Goal: Transaction & Acquisition: Purchase product/service

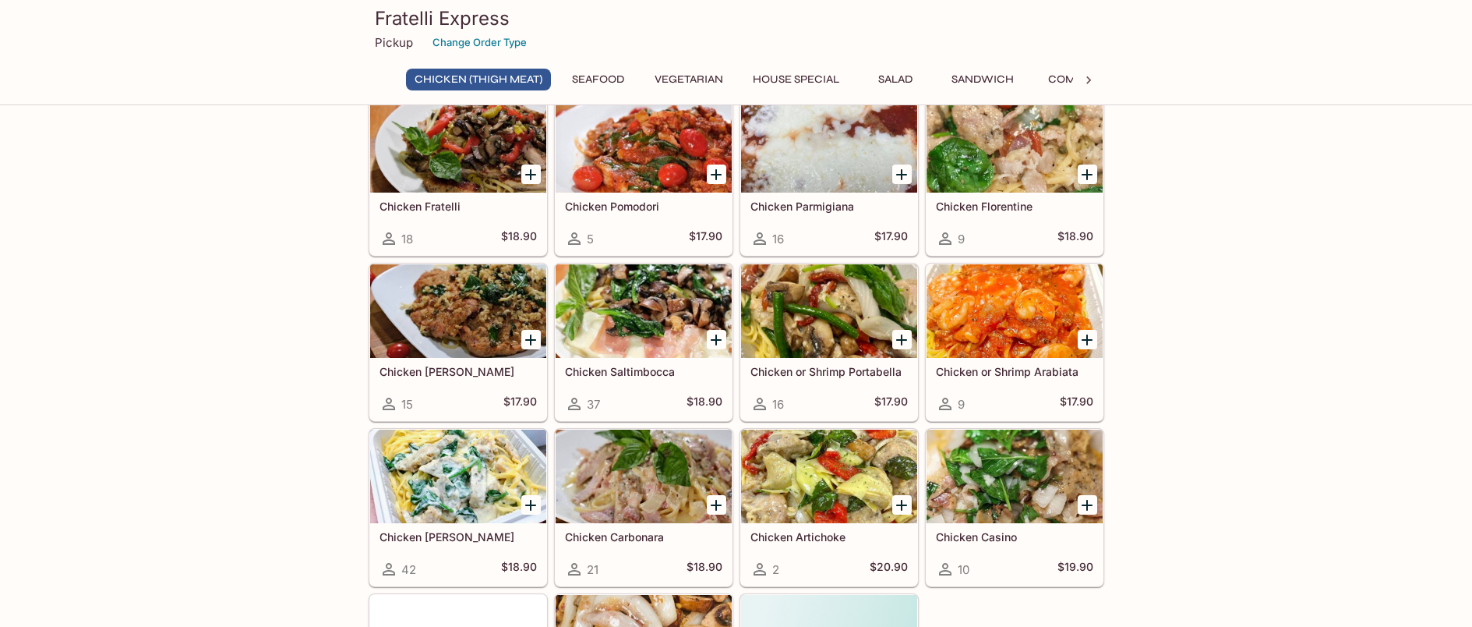
scroll to position [78, 0]
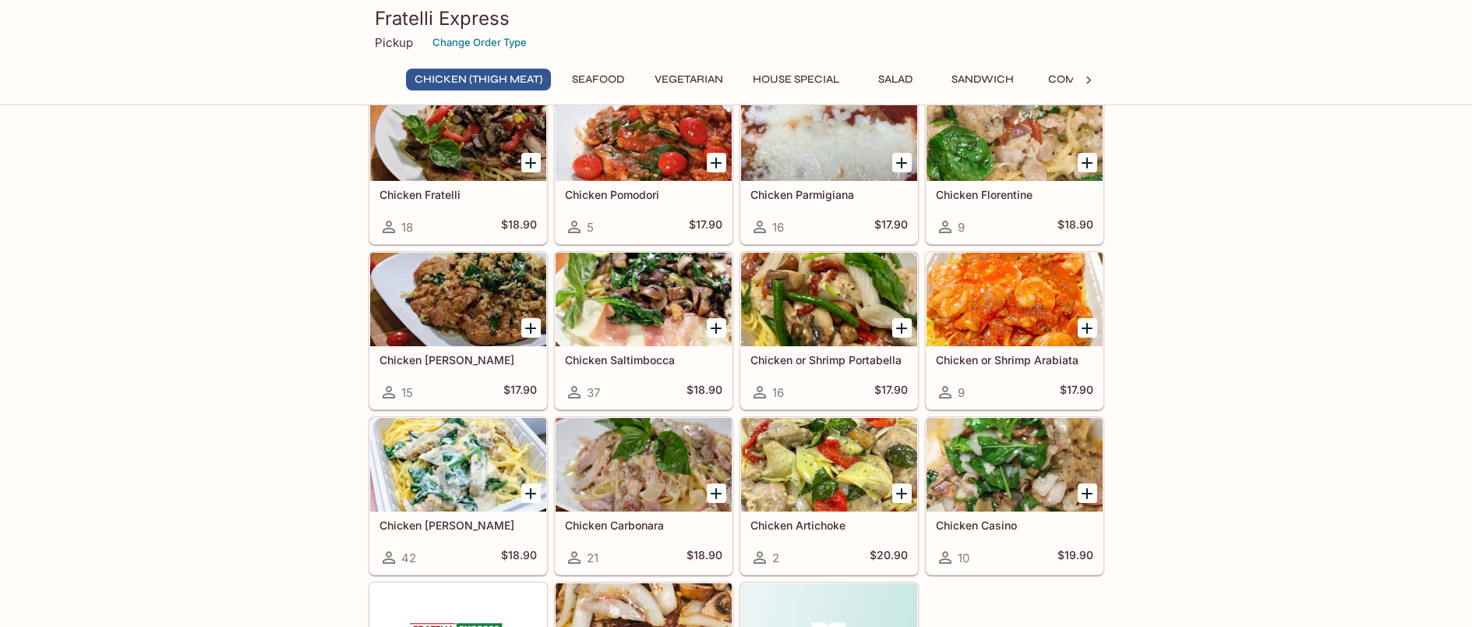
drag, startPoint x: 606, startPoint y: 79, endPoint x: 627, endPoint y: 90, distance: 23.4
click at [606, 79] on button "Seafood" at bounding box center [598, 80] width 70 height 22
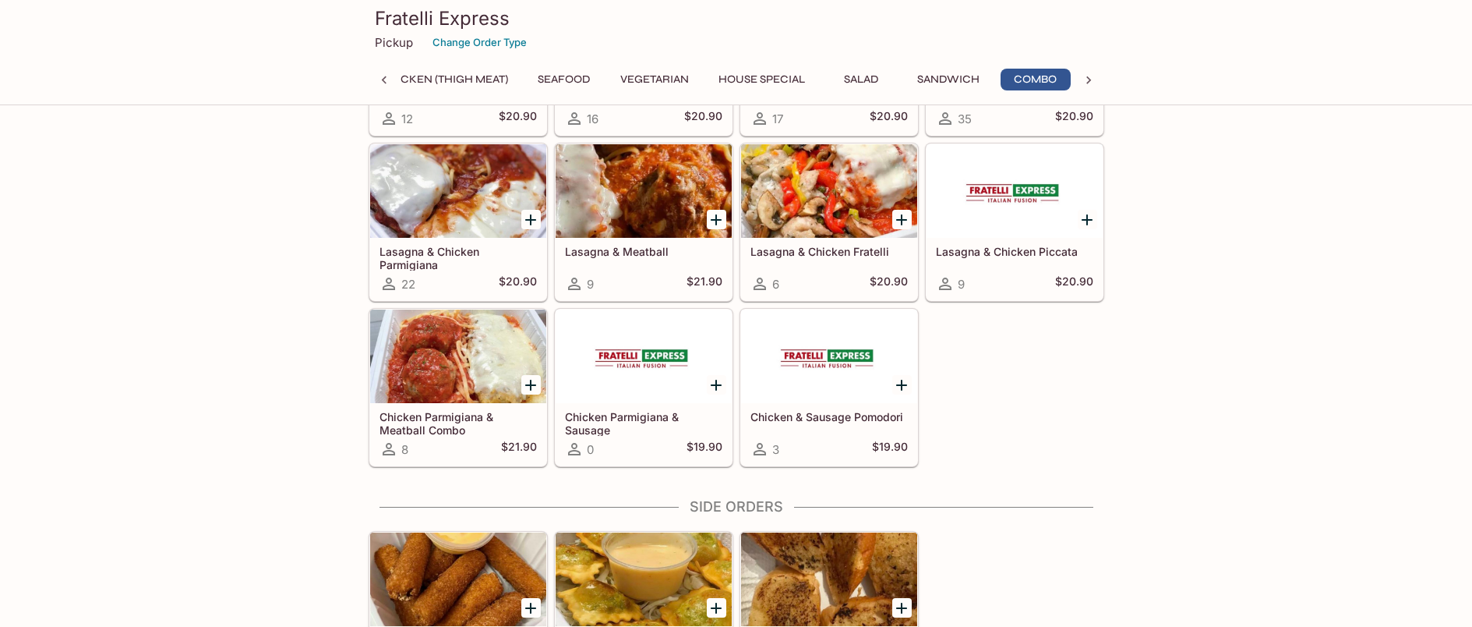
scroll to position [2743, 0]
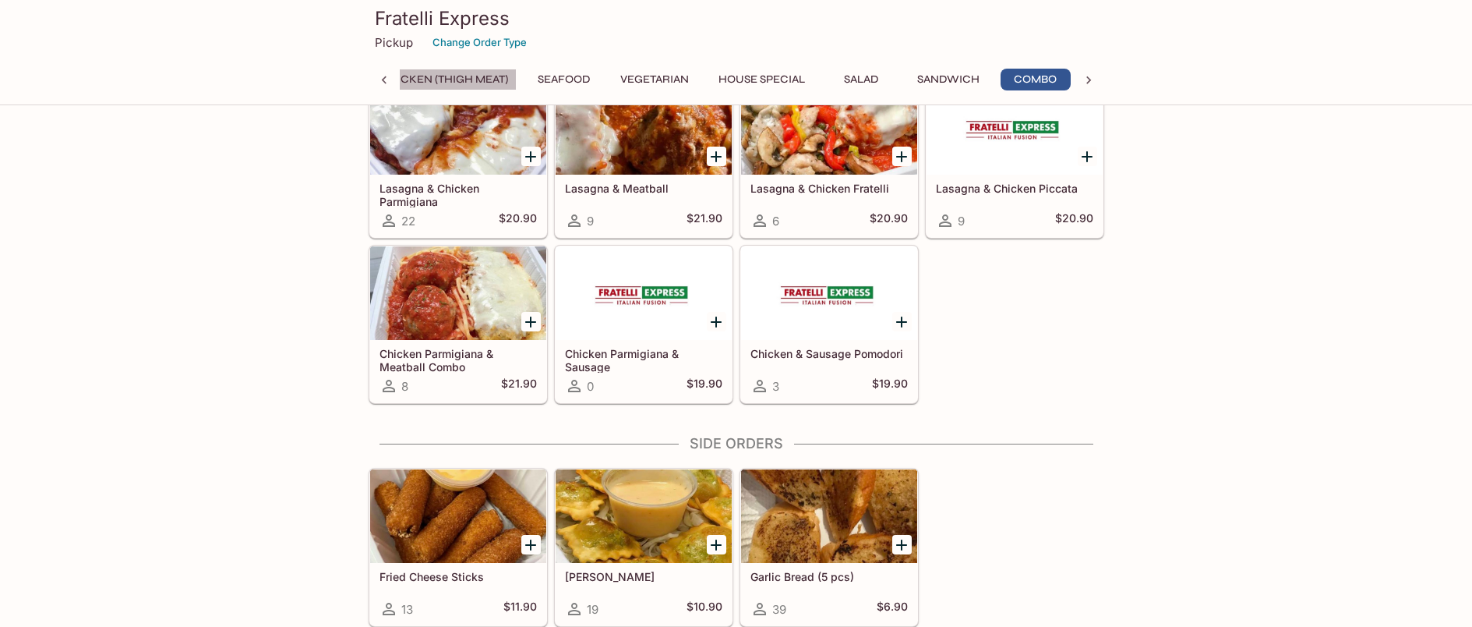
click at [413, 76] on button "Chicken (Thigh Meat)" at bounding box center [444, 80] width 145 height 22
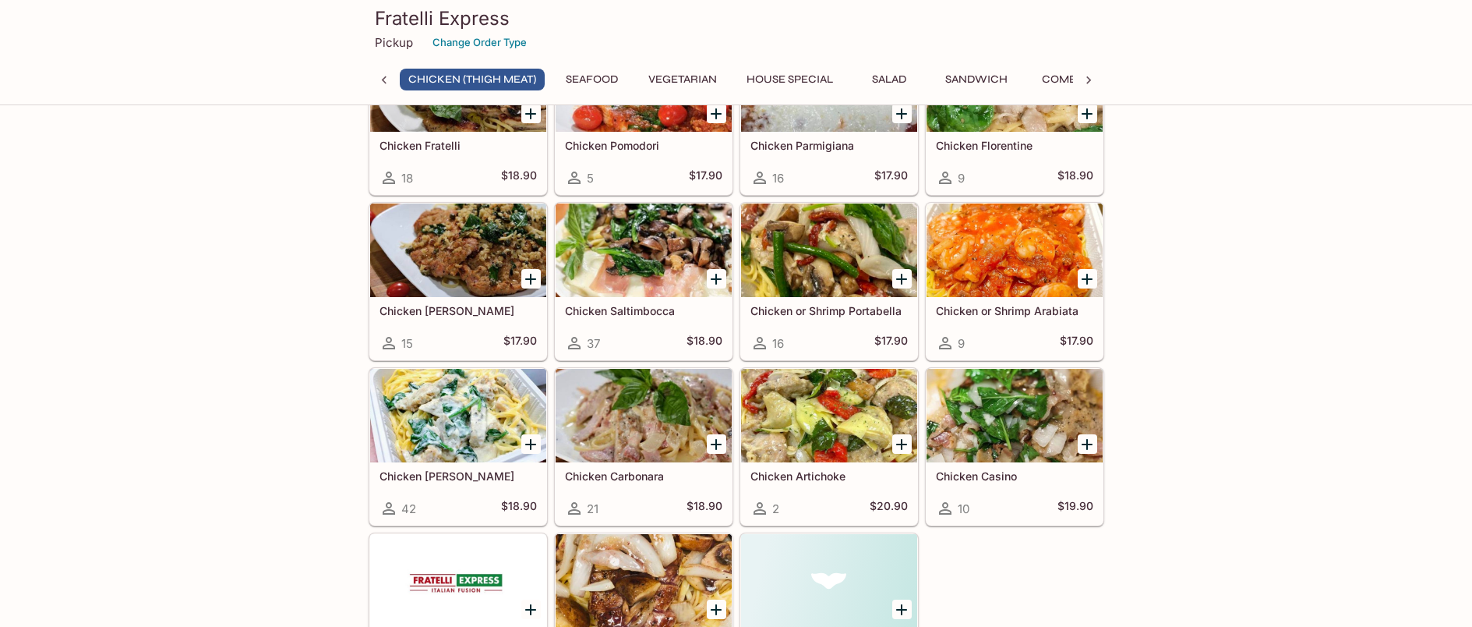
scroll to position [0, 0]
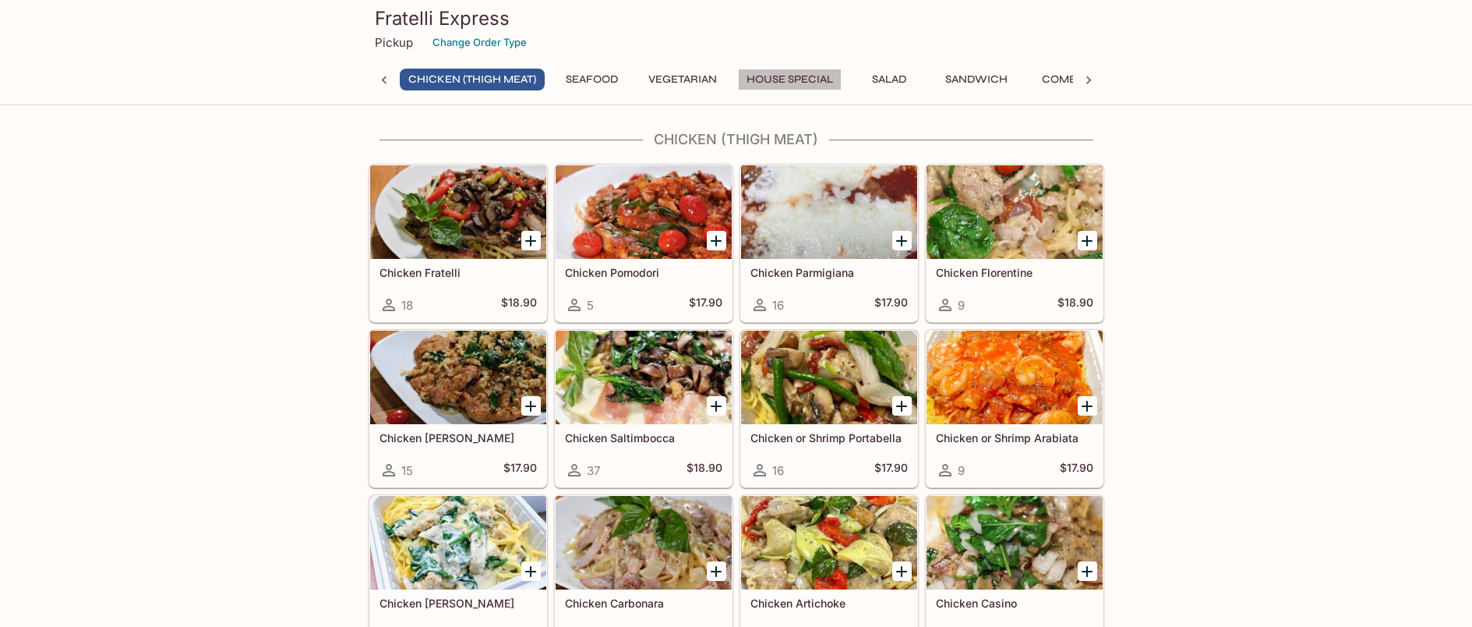
click at [772, 75] on button "House Special" at bounding box center [790, 80] width 104 height 22
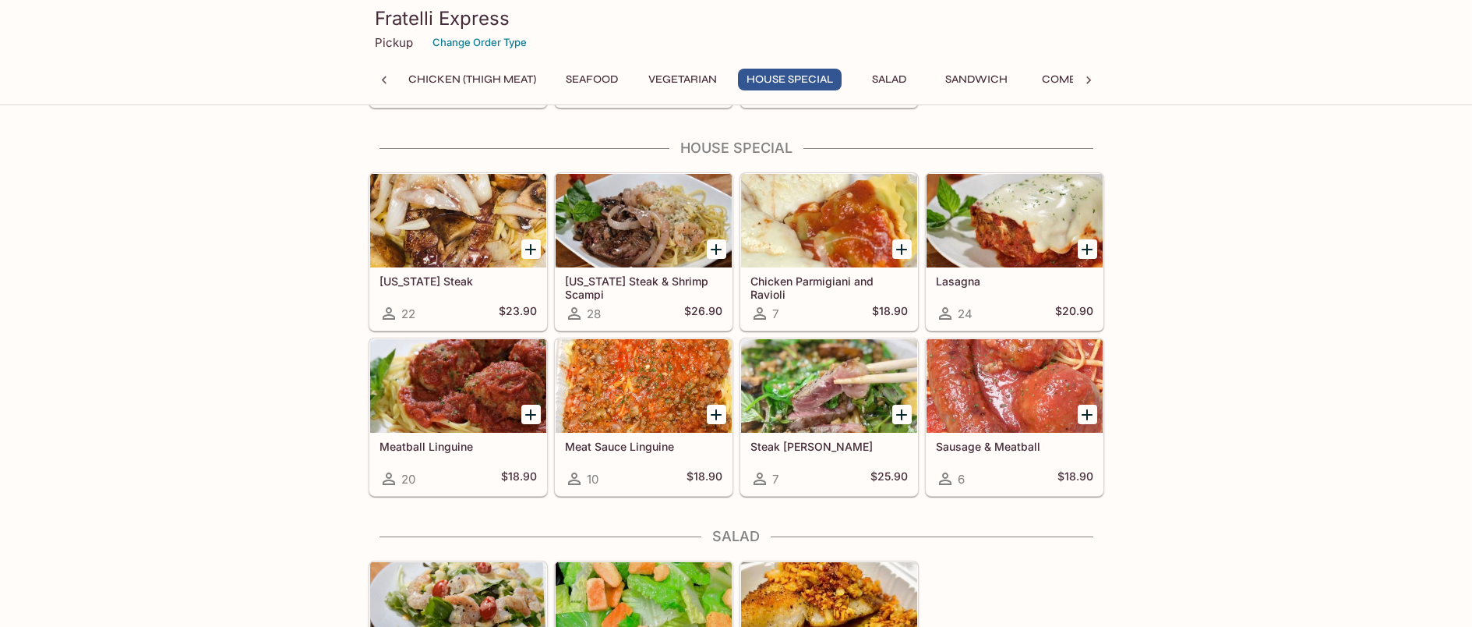
scroll to position [1658, 0]
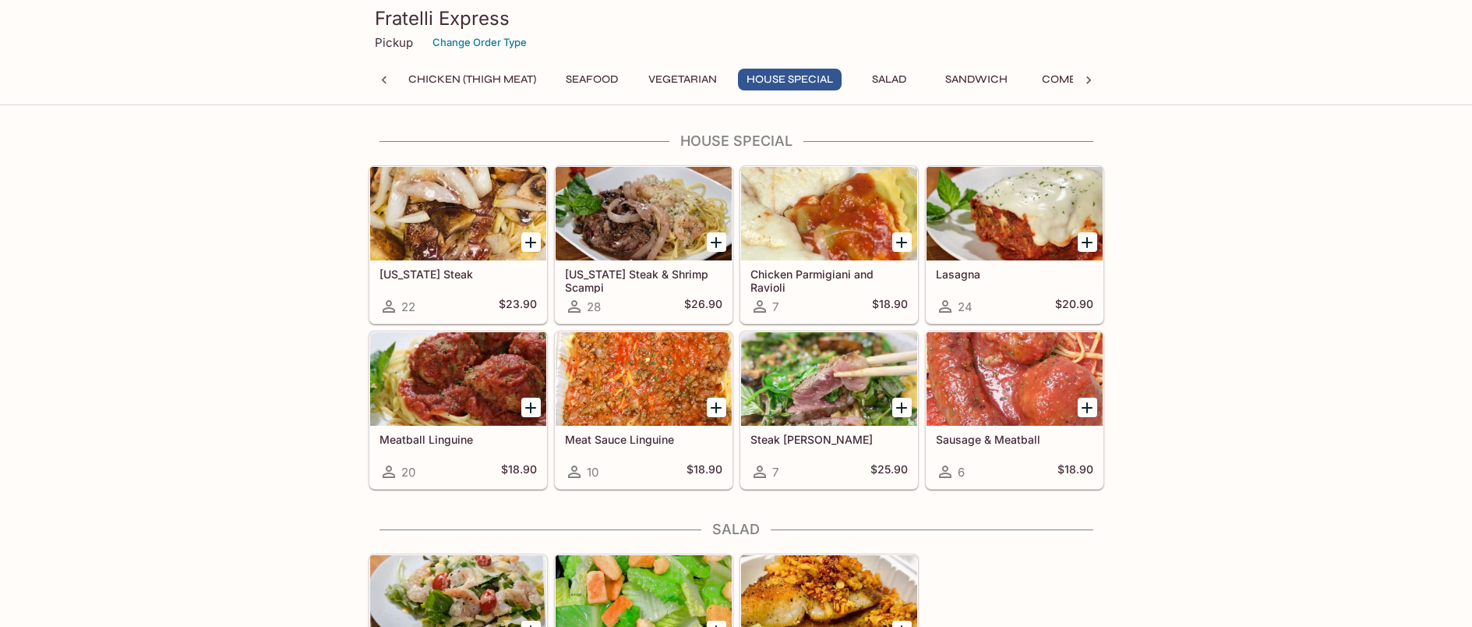
click at [898, 77] on button "Salad" at bounding box center [889, 80] width 70 height 22
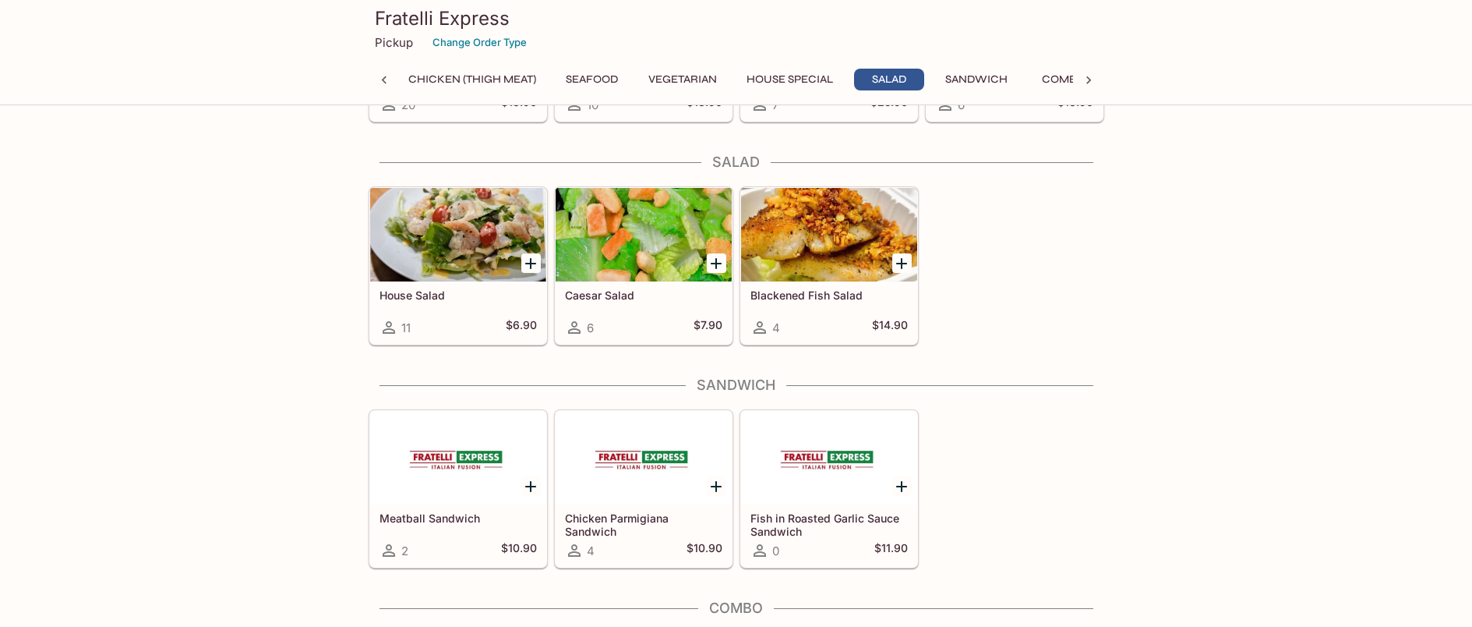
scroll to position [2046, 0]
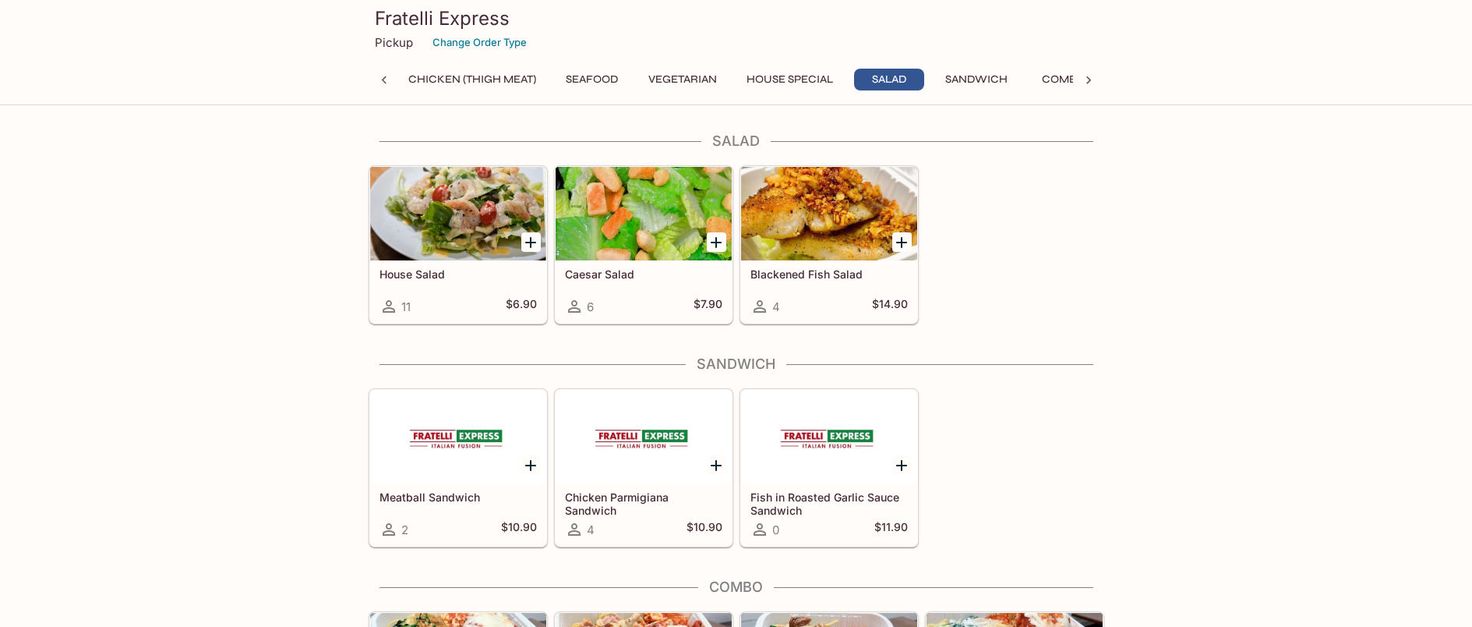
click at [471, 209] on div at bounding box center [458, 214] width 176 height 94
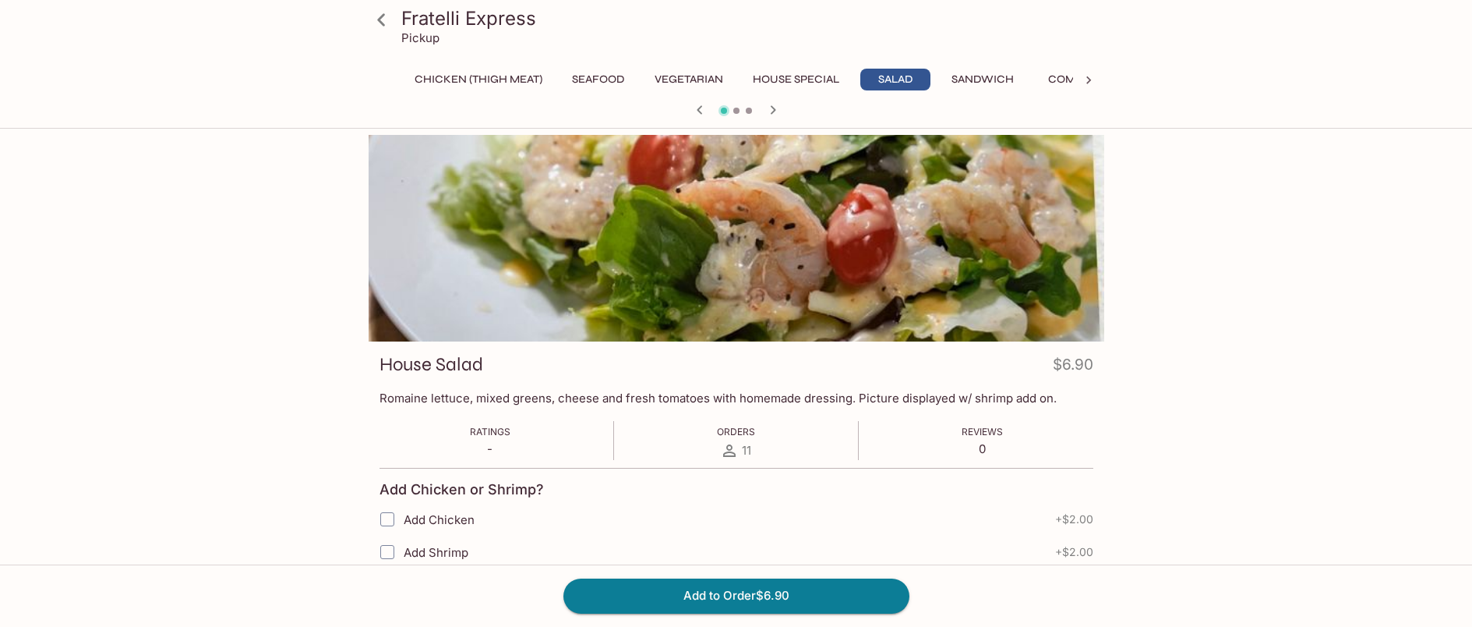
click at [817, 79] on button "House Special" at bounding box center [796, 80] width 104 height 22
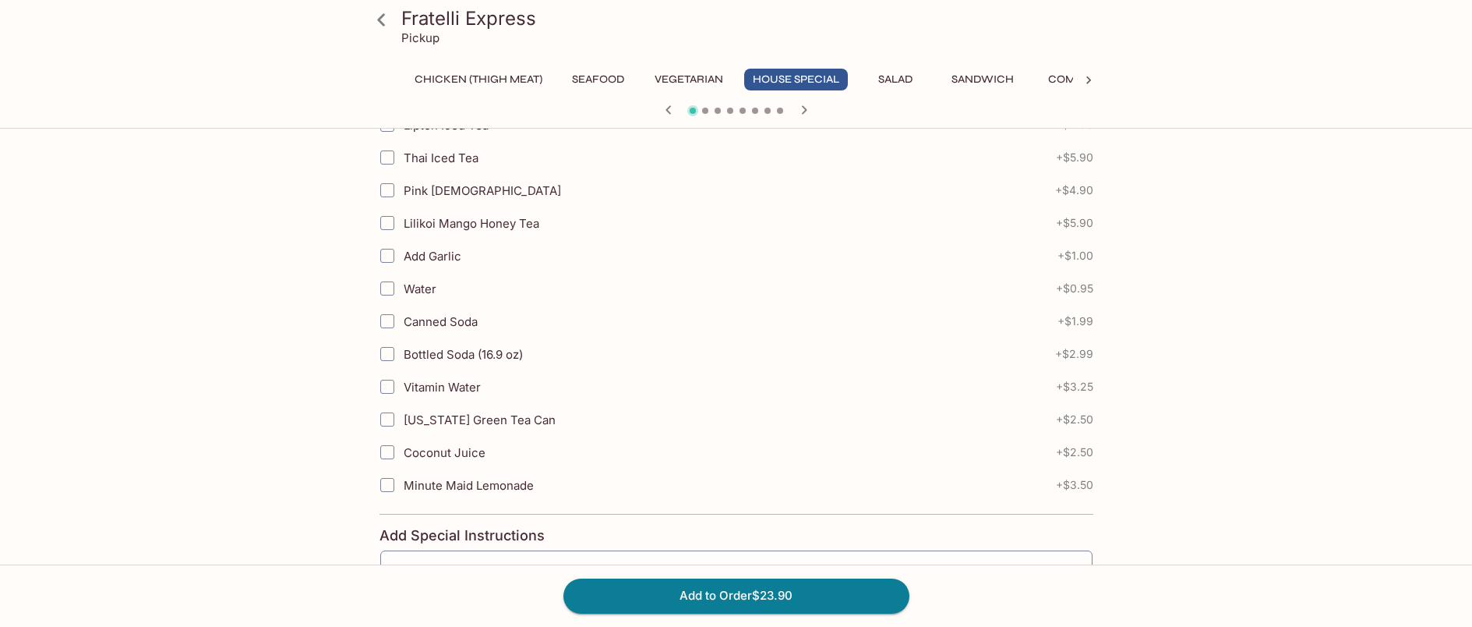
scroll to position [1091, 0]
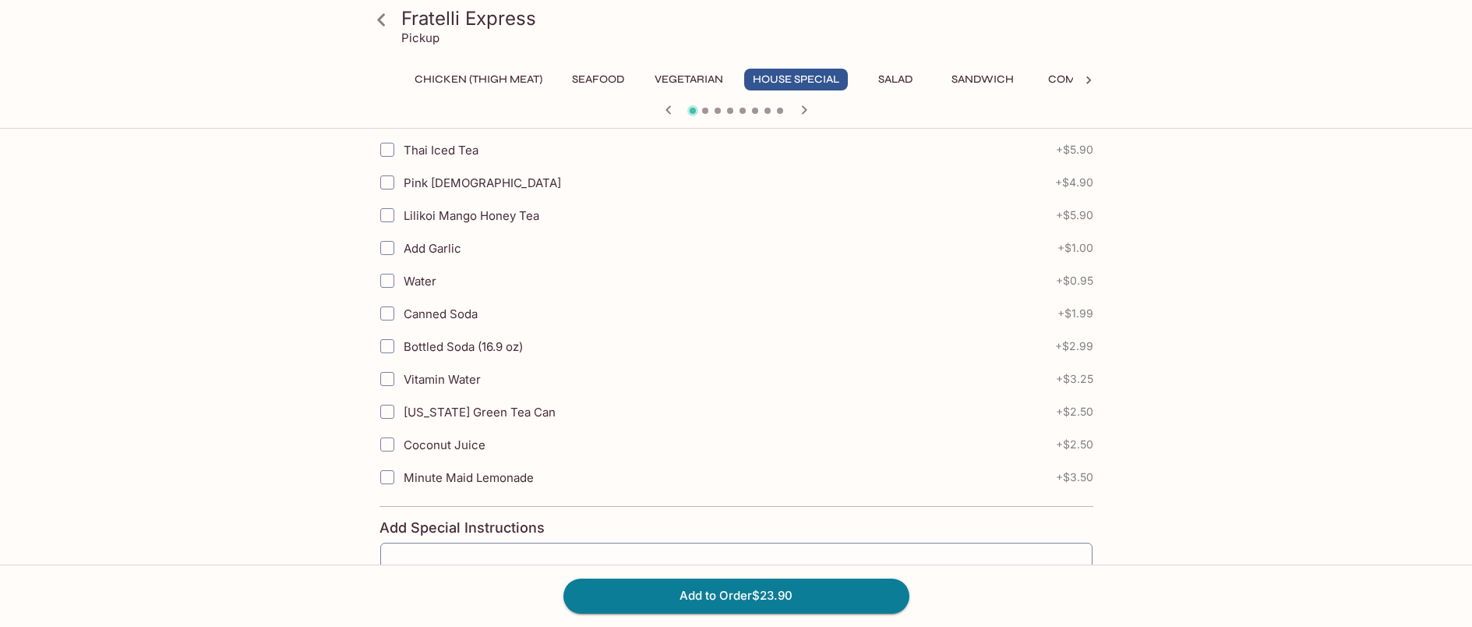
click at [524, 76] on button "Chicken (Thigh Meat)" at bounding box center [478, 80] width 145 height 22
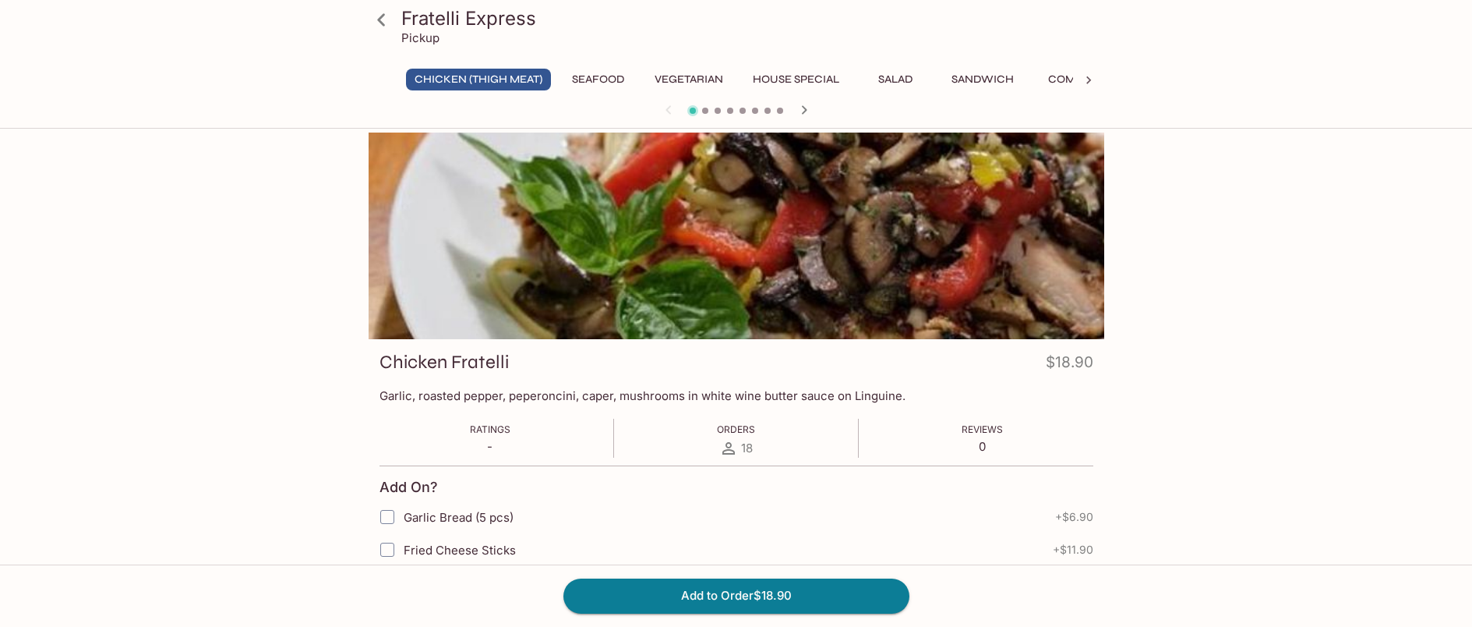
scroll to position [0, 0]
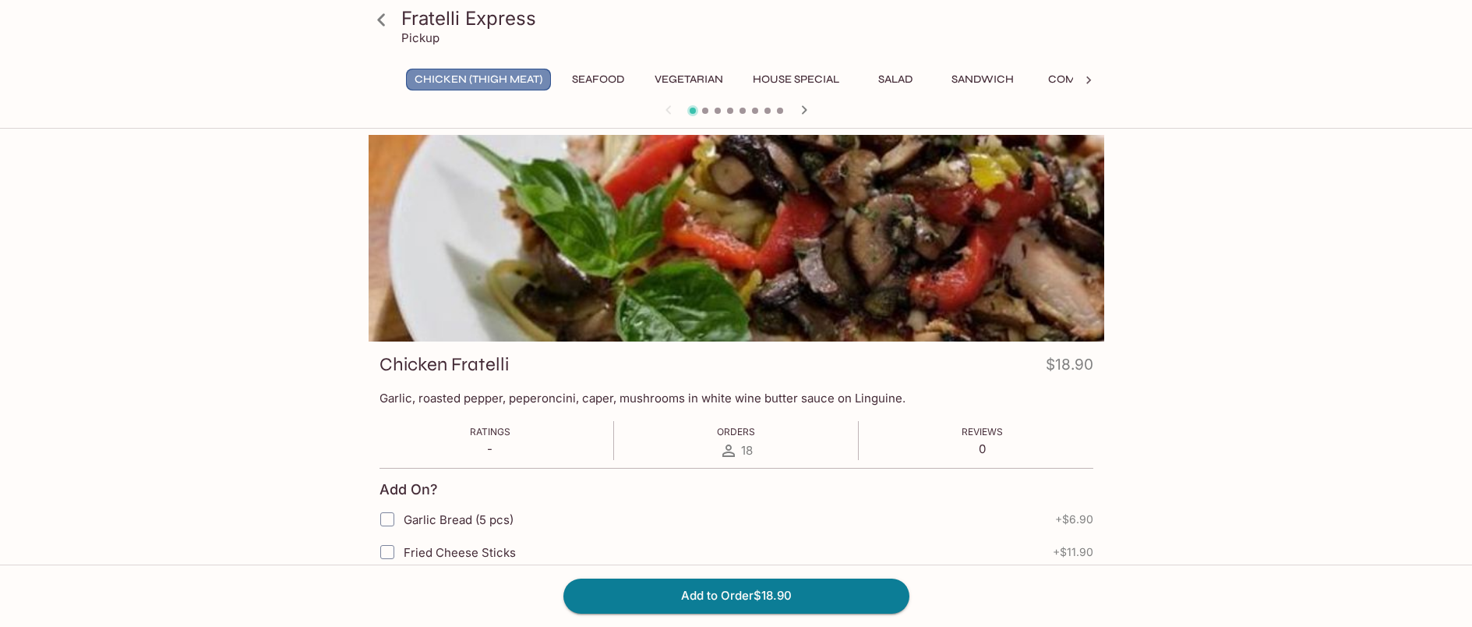
click at [495, 79] on button "Chicken (Thigh Meat)" at bounding box center [478, 80] width 145 height 22
click at [450, 84] on button "Chicken (Thigh Meat)" at bounding box center [478, 80] width 145 height 22
click at [383, 18] on icon at bounding box center [381, 19] width 27 height 27
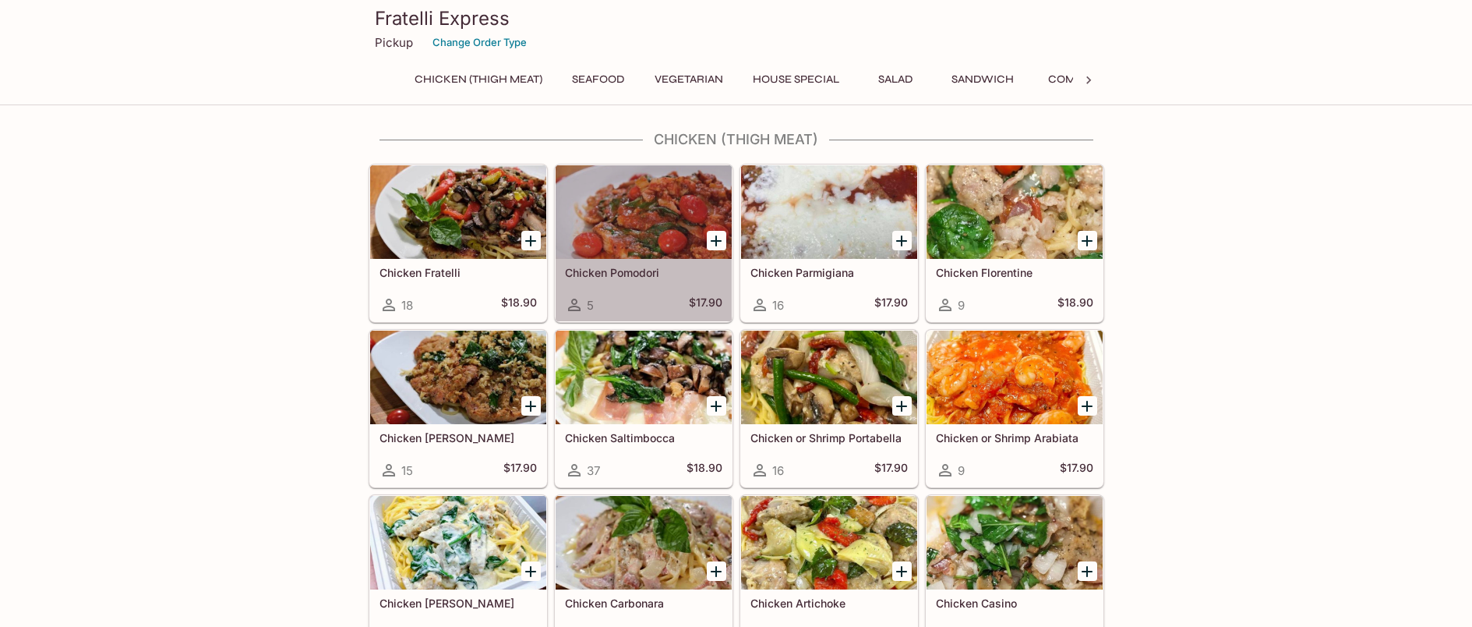
click at [644, 214] on div at bounding box center [644, 212] width 176 height 94
